Goal: Find specific page/section: Find specific page/section

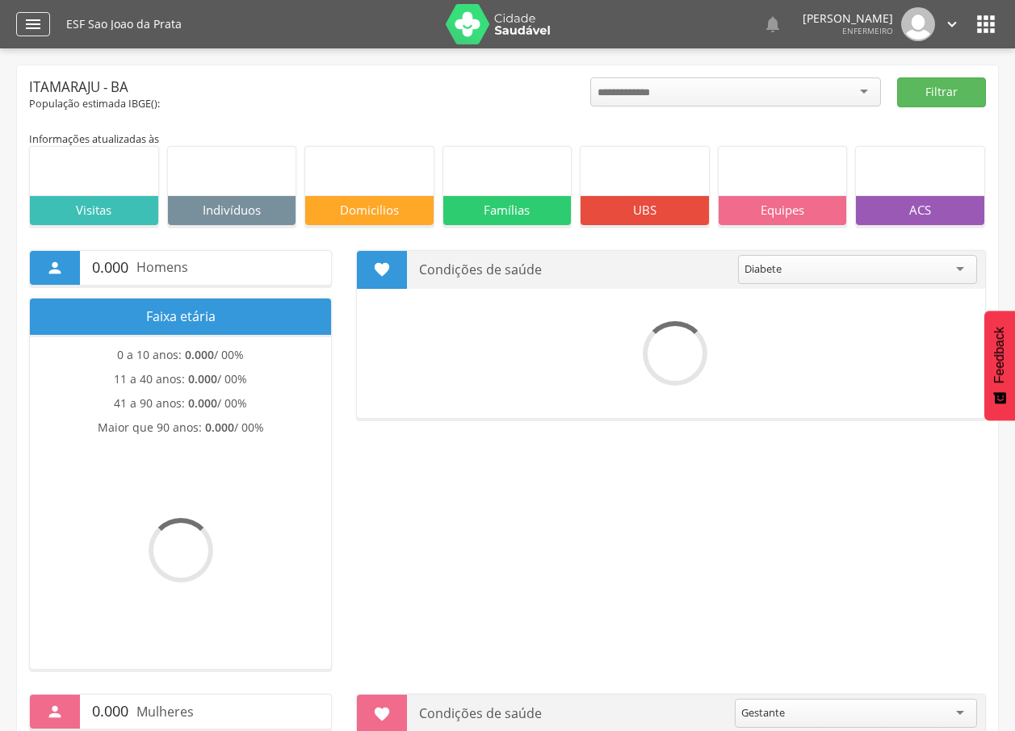
click at [31, 31] on icon "" at bounding box center [32, 24] width 19 height 19
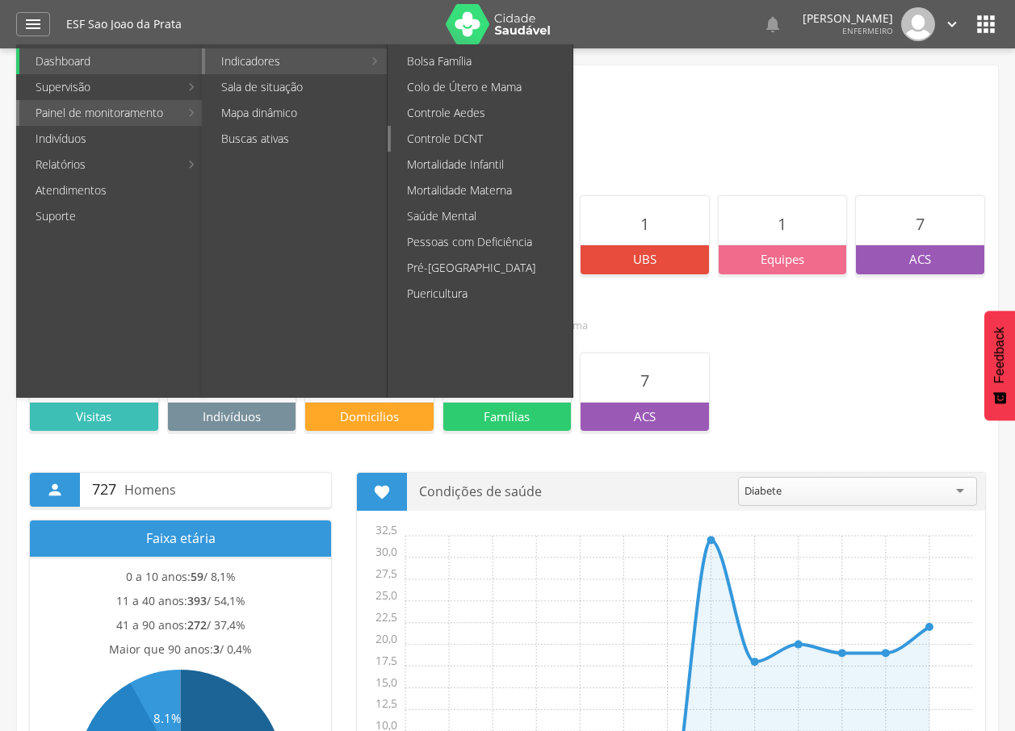
click at [462, 140] on link "Controle DCNT" at bounding box center [482, 139] width 182 height 26
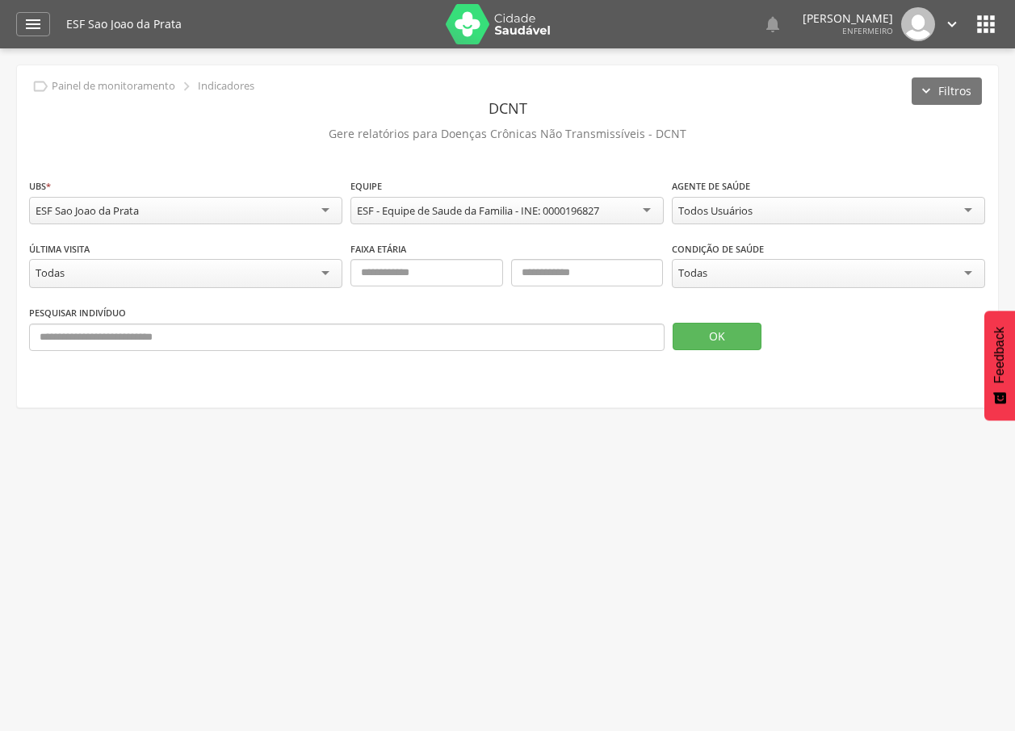
click at [693, 213] on div "Todos Usuários" at bounding box center [715, 210] width 74 height 15
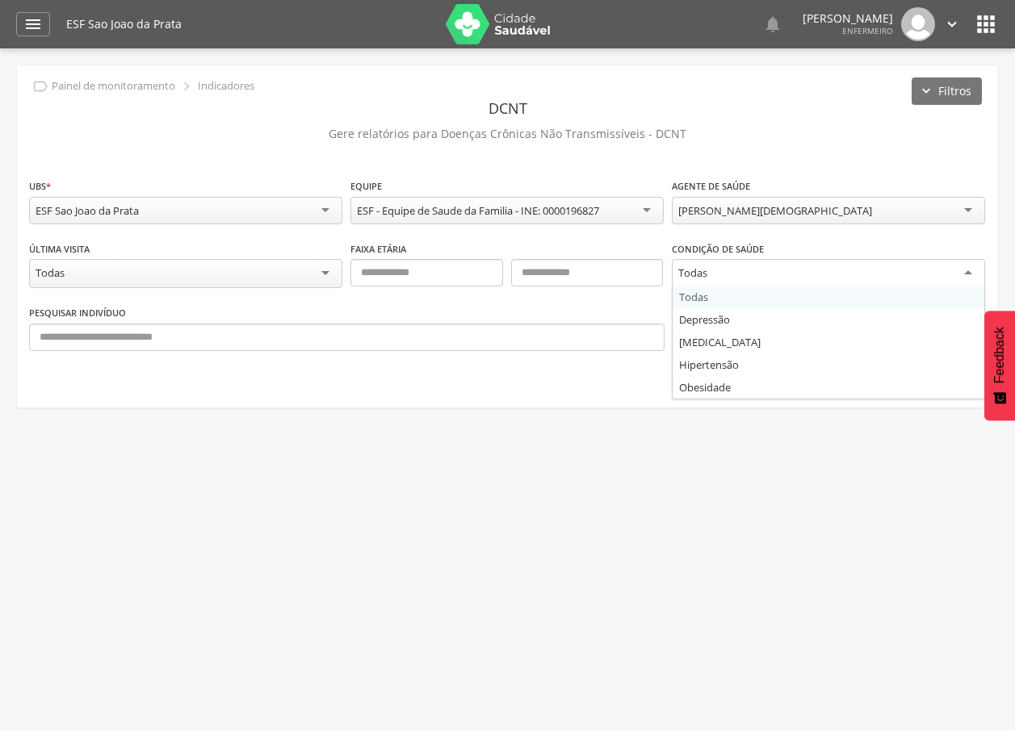
click at [706, 278] on div "Todas" at bounding box center [692, 273] width 29 height 15
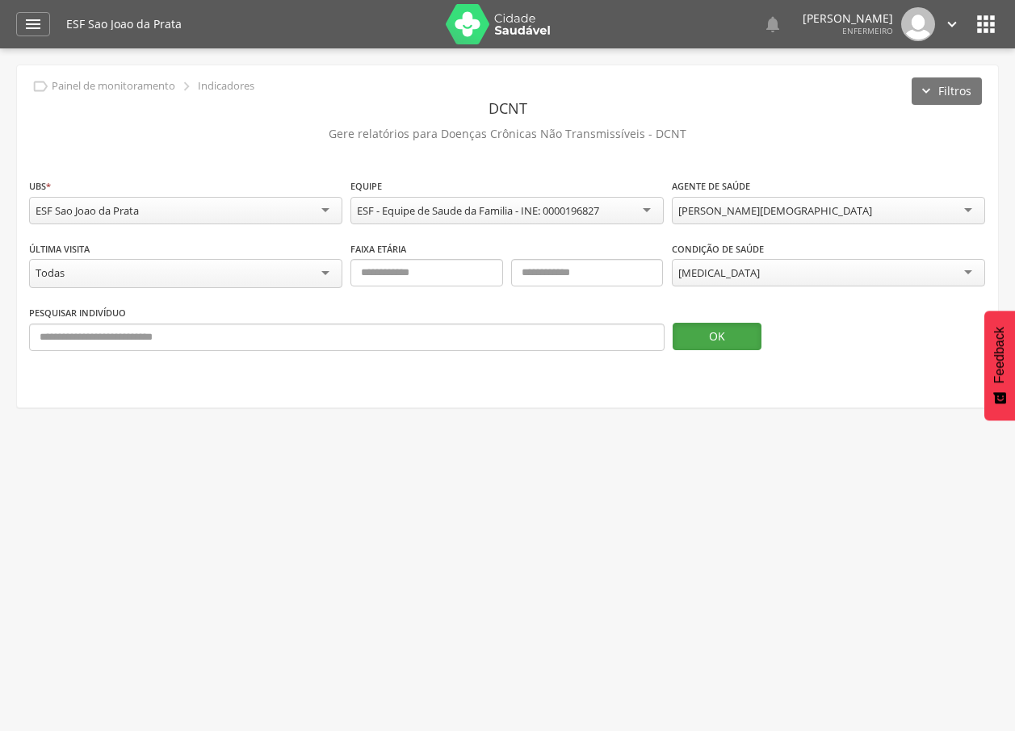
click at [705, 345] on button "OK" at bounding box center [717, 336] width 89 height 27
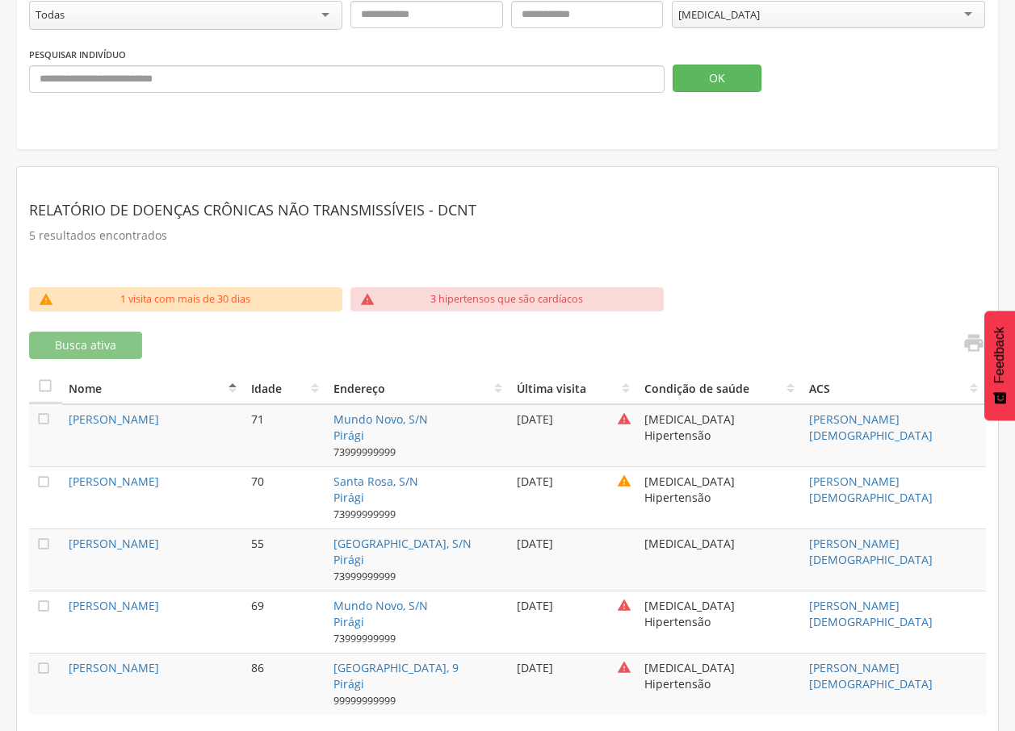
scroll to position [270, 0]
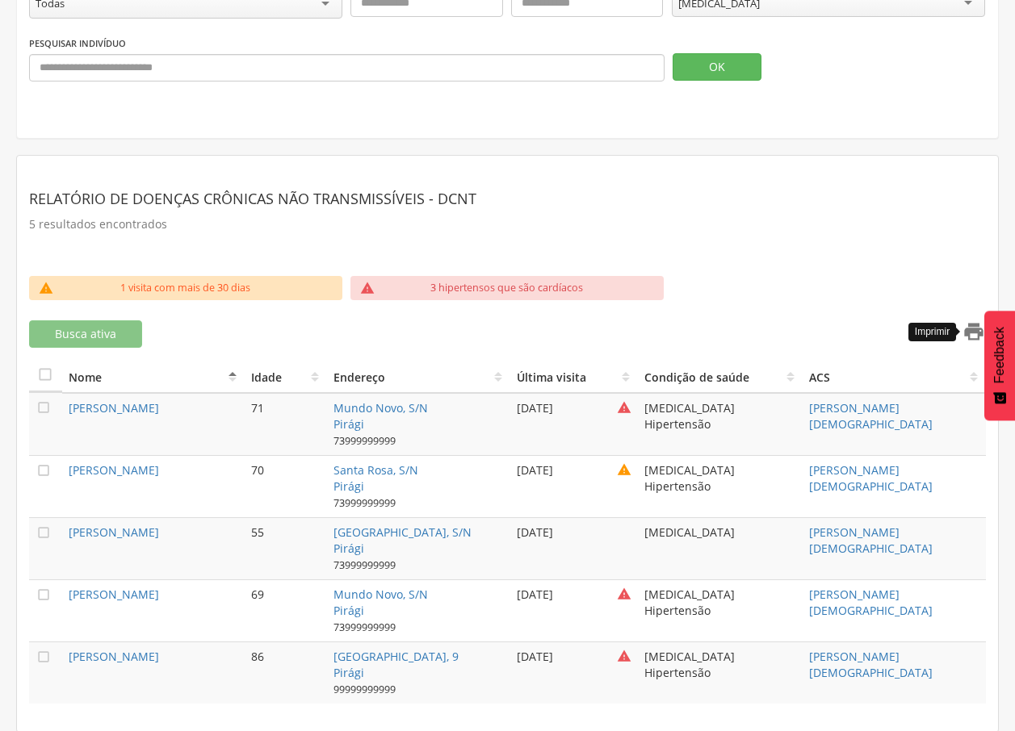
click at [977, 337] on icon "" at bounding box center [973, 332] width 23 height 23
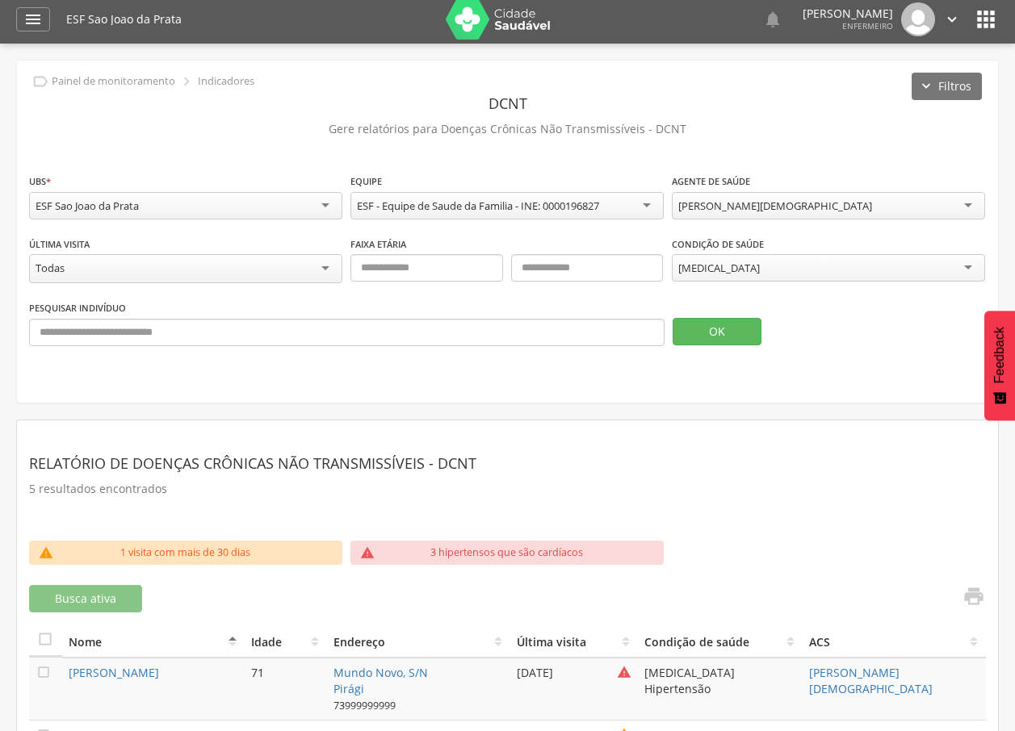
scroll to position [0, 0]
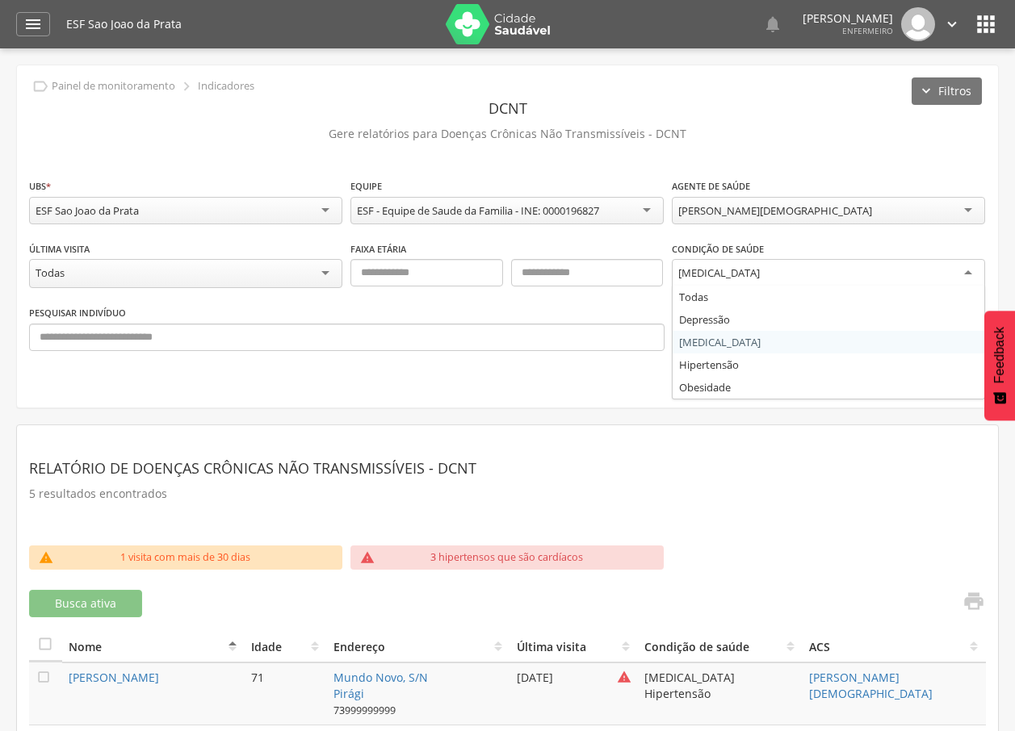
click at [728, 270] on div "[MEDICAL_DATA]" at bounding box center [828, 273] width 313 height 29
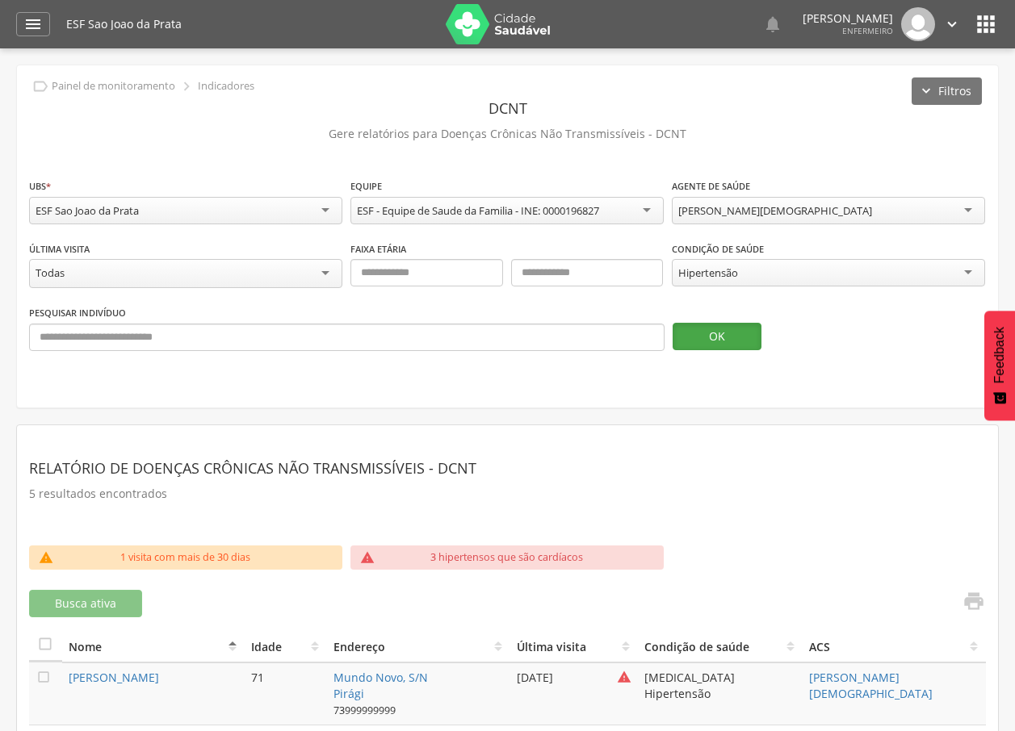
click at [710, 333] on button "OK" at bounding box center [717, 336] width 89 height 27
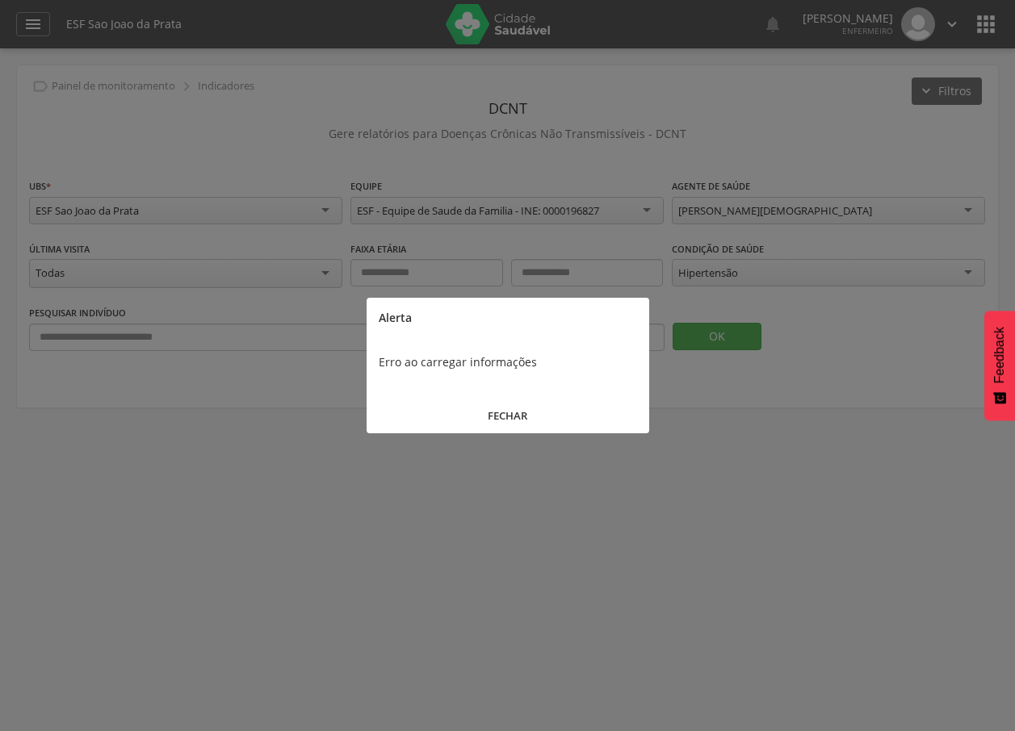
click at [515, 413] on button "FECHAR" at bounding box center [508, 416] width 283 height 35
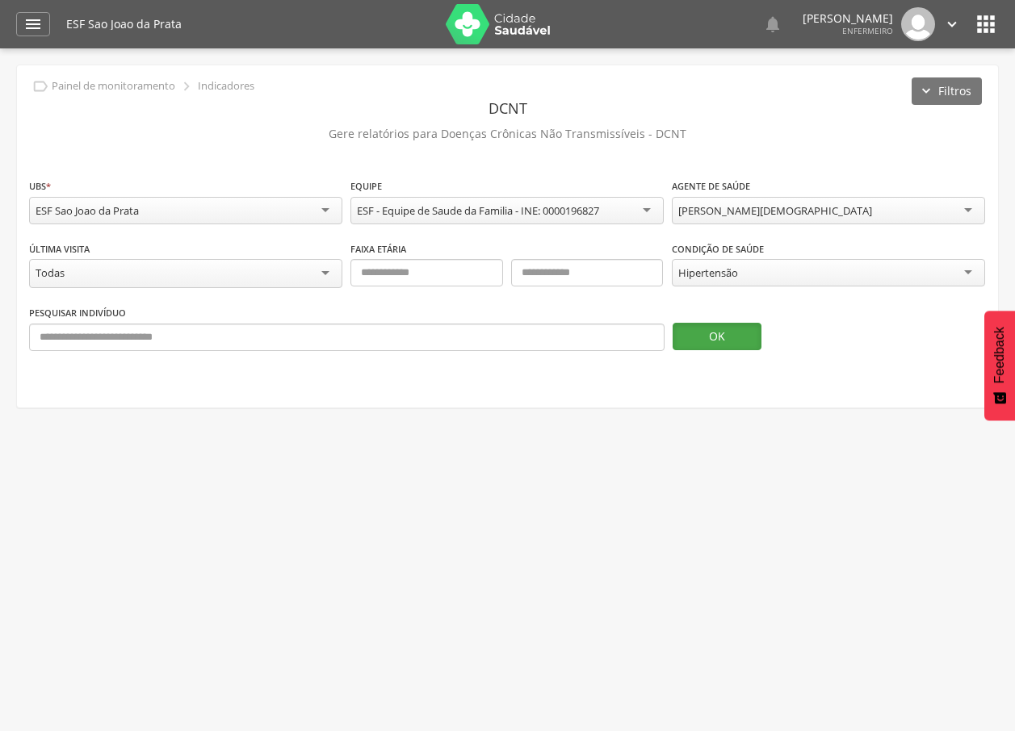
click at [706, 339] on button "OK" at bounding box center [717, 336] width 89 height 27
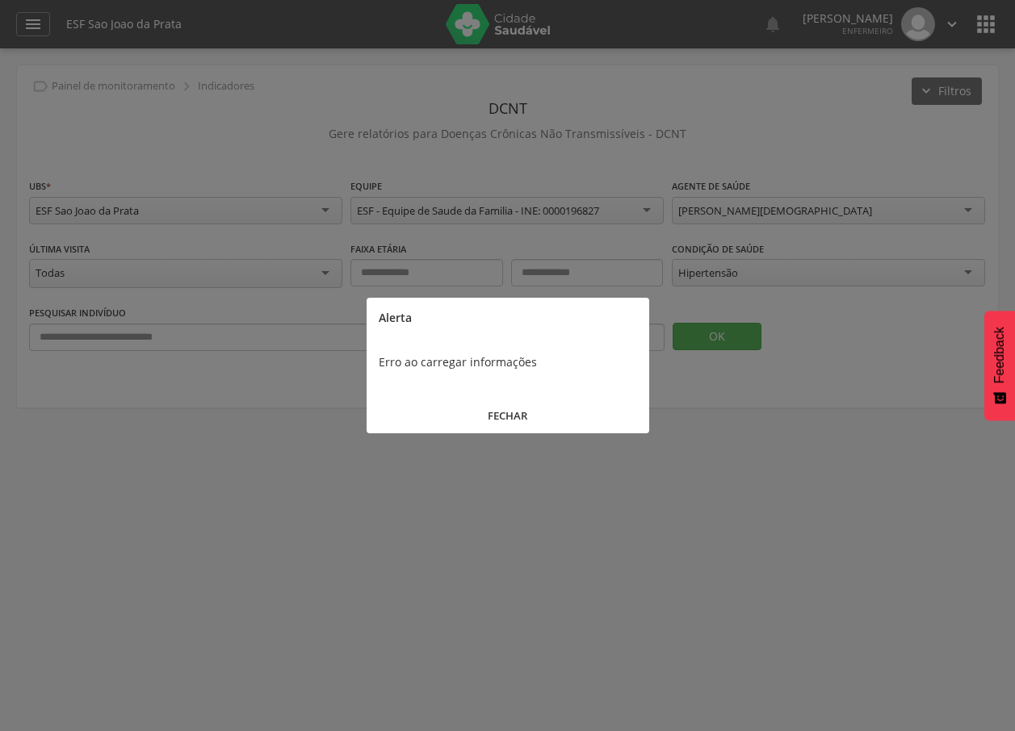
click at [539, 407] on button "FECHAR" at bounding box center [508, 416] width 283 height 35
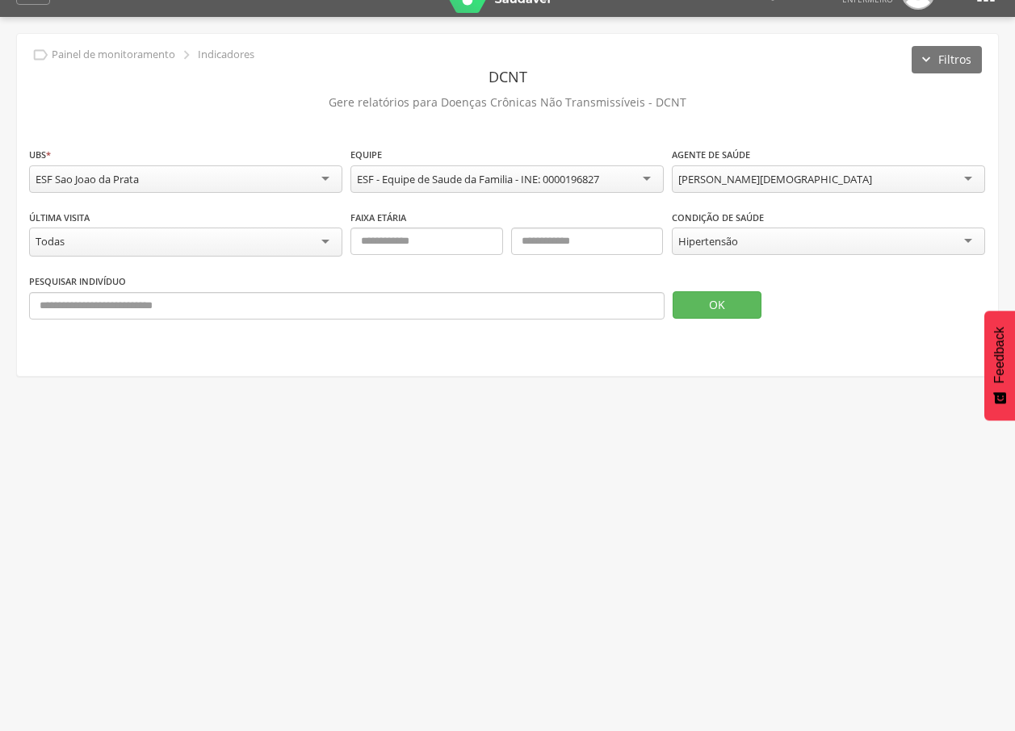
scroll to position [48, 0]
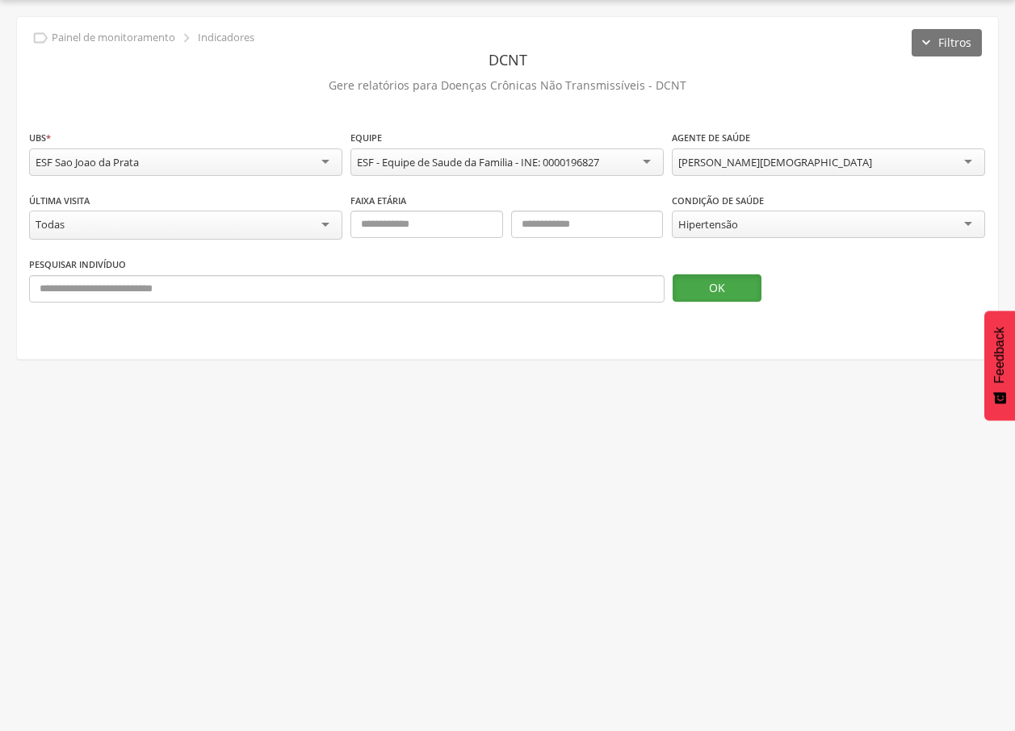
click at [708, 282] on button "OK" at bounding box center [717, 288] width 89 height 27
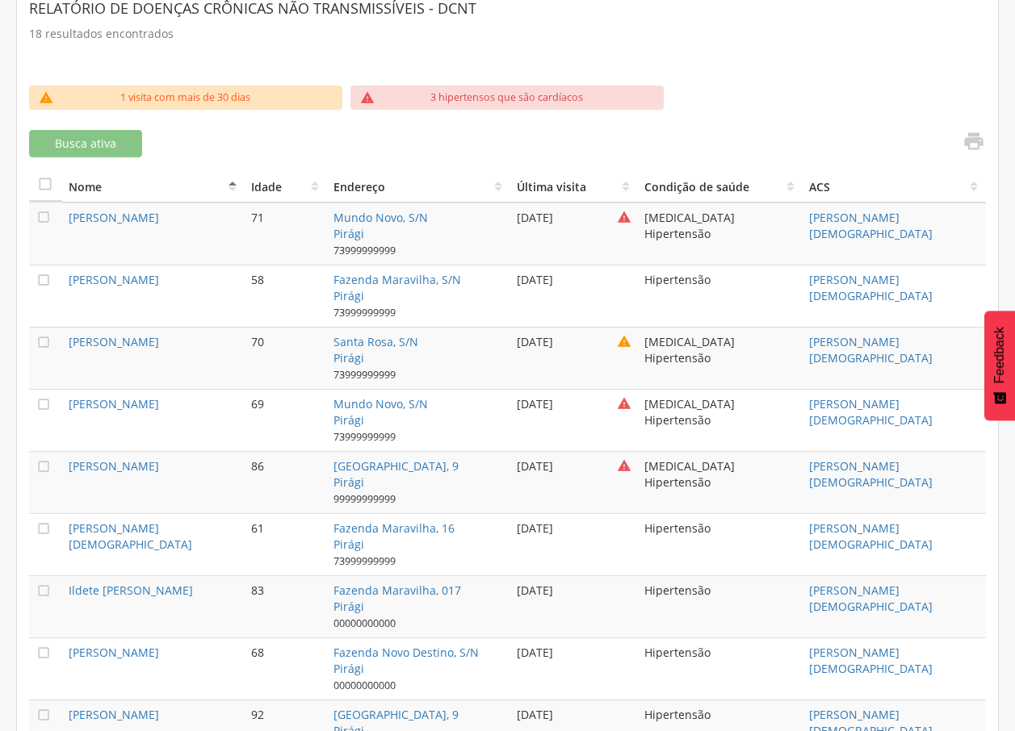
scroll to position [432, 0]
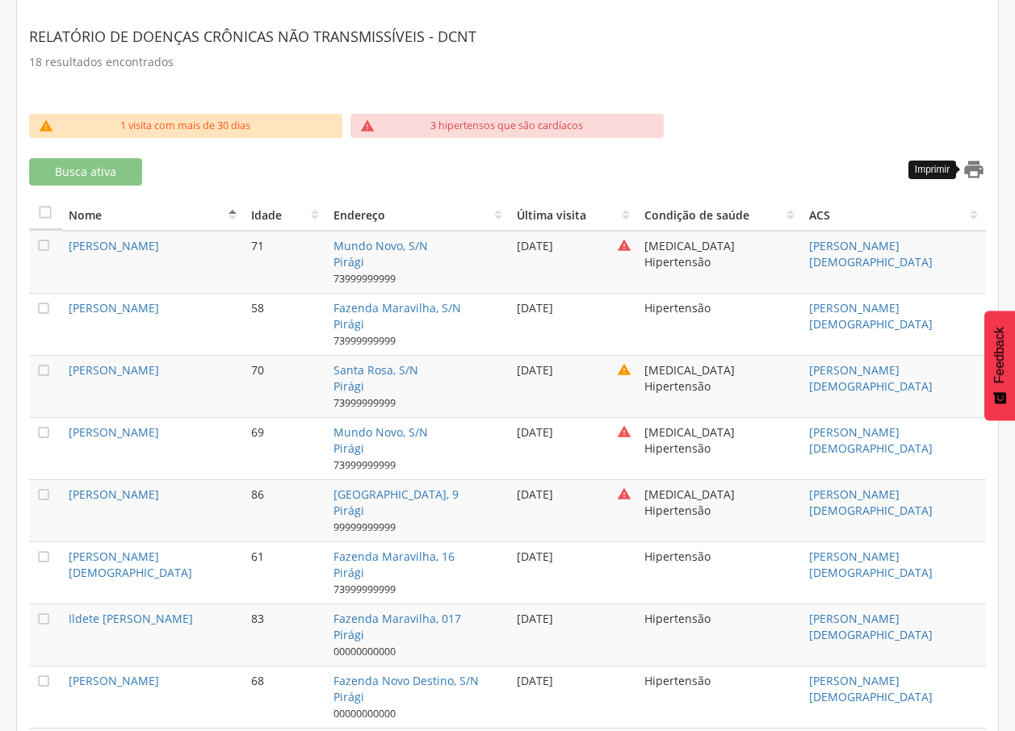
click at [979, 161] on icon "" at bounding box center [973, 169] width 23 height 23
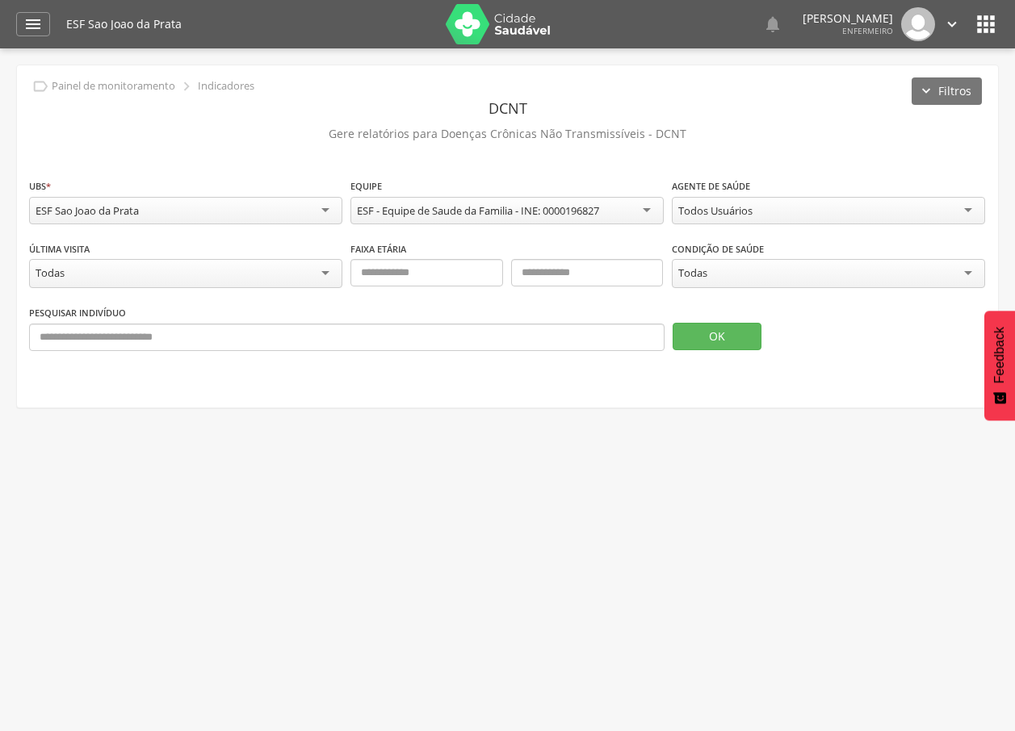
click at [975, 19] on icon "" at bounding box center [986, 24] width 26 height 26
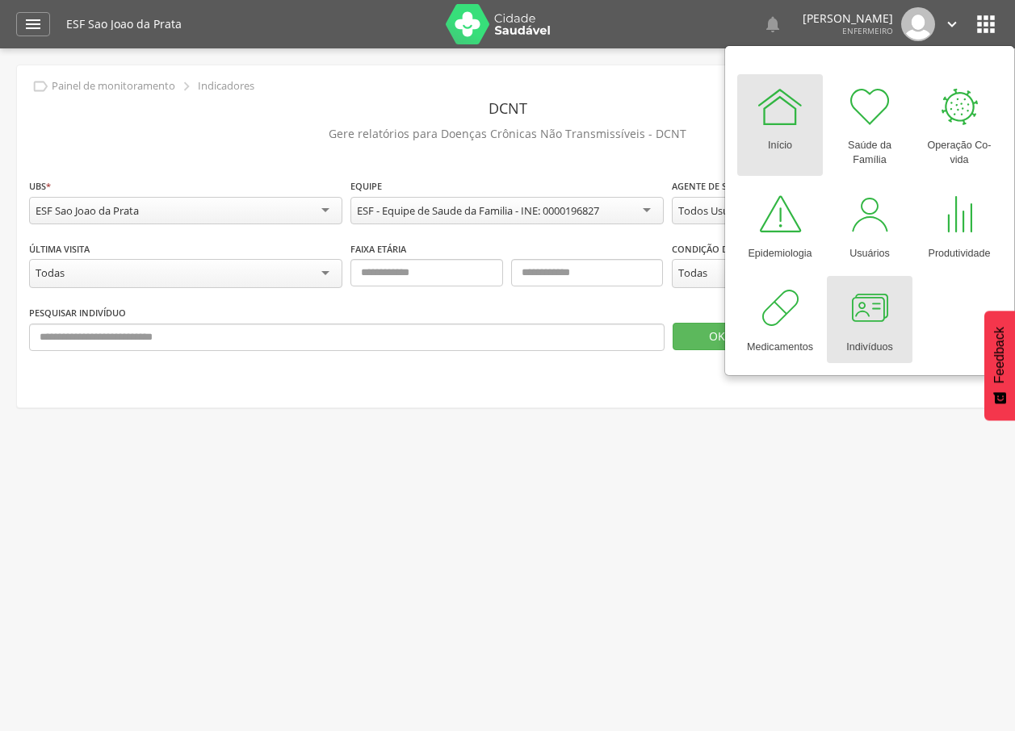
click at [861, 325] on div at bounding box center [869, 308] width 48 height 48
